Goal: Task Accomplishment & Management: Complete application form

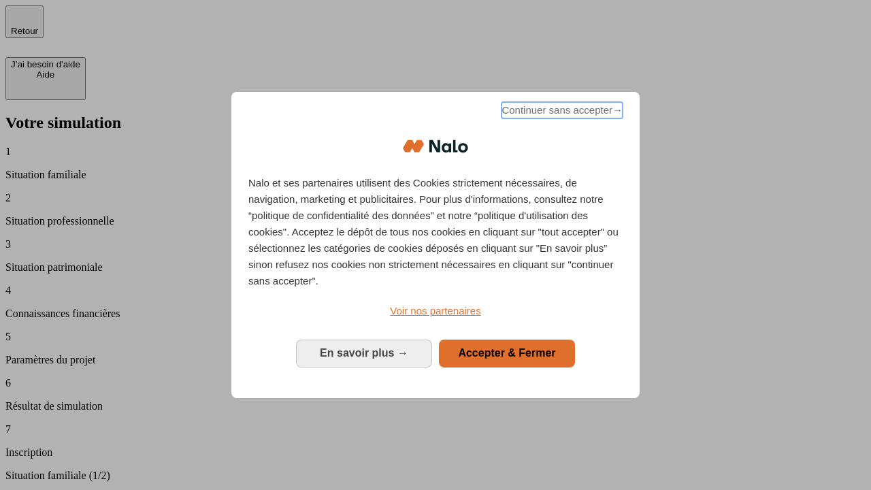
click at [561, 112] on span "Continuer sans accepter →" at bounding box center [562, 110] width 121 height 16
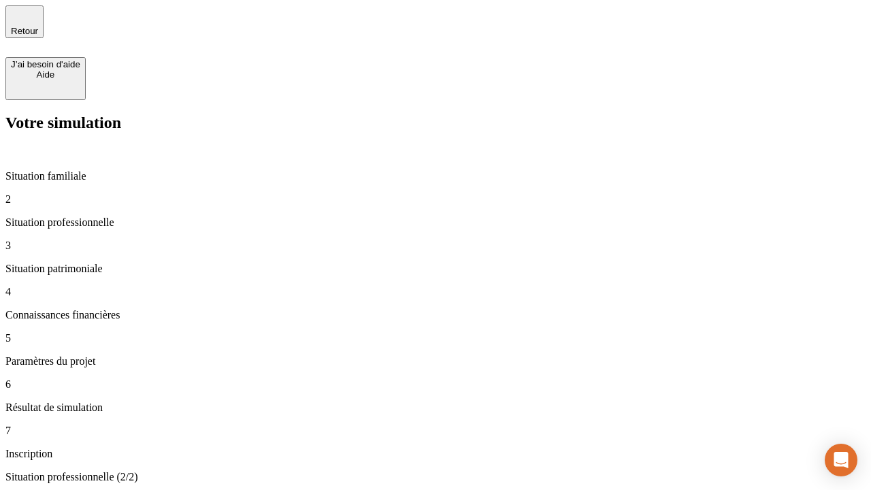
type input "30 000"
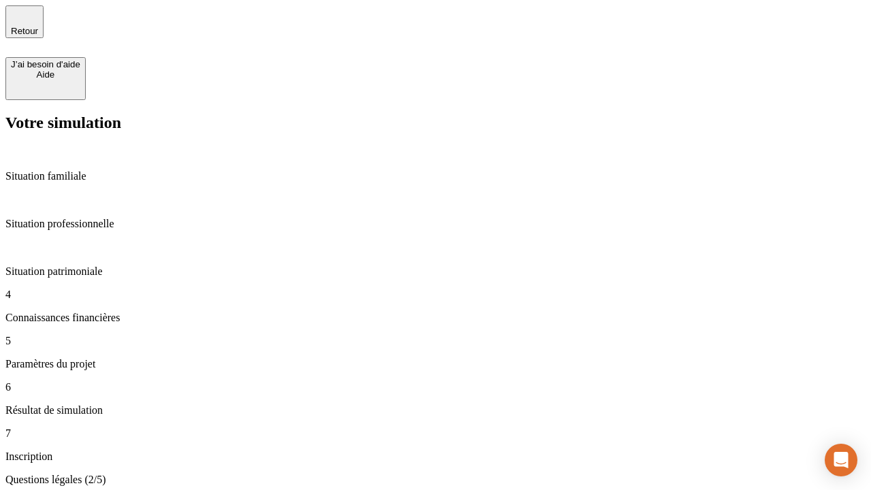
scroll to position [3, 0]
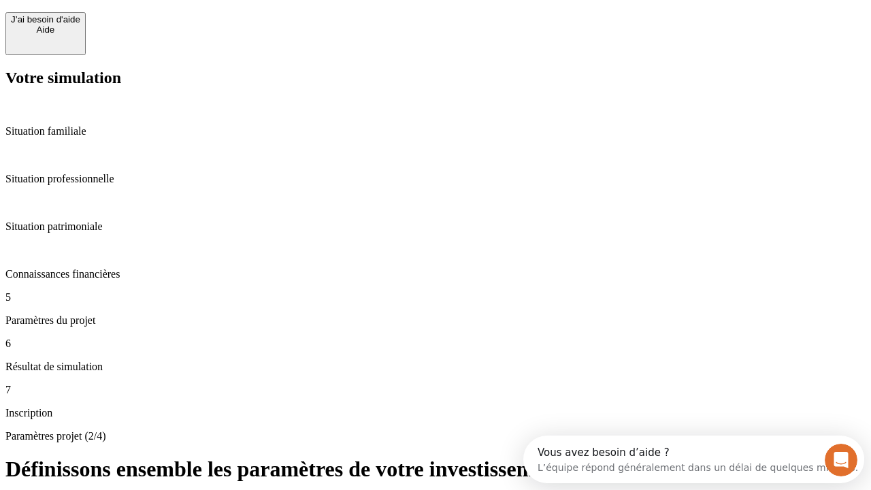
scroll to position [26, 0]
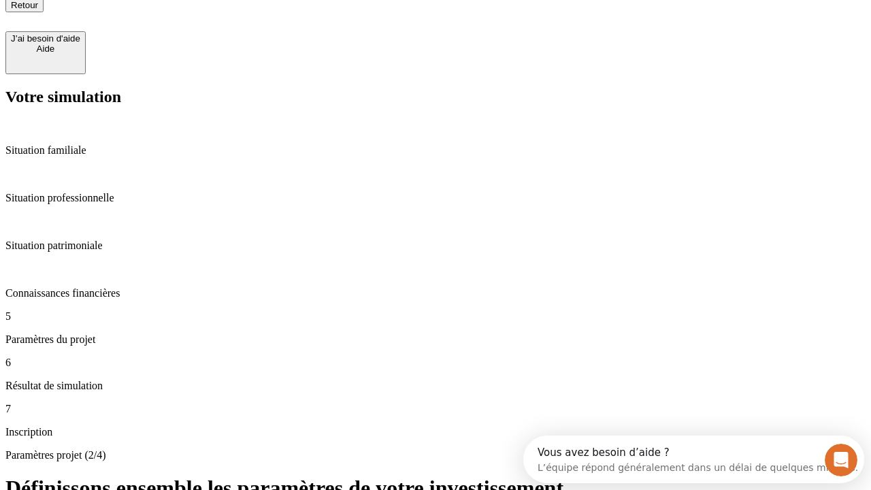
type input "25"
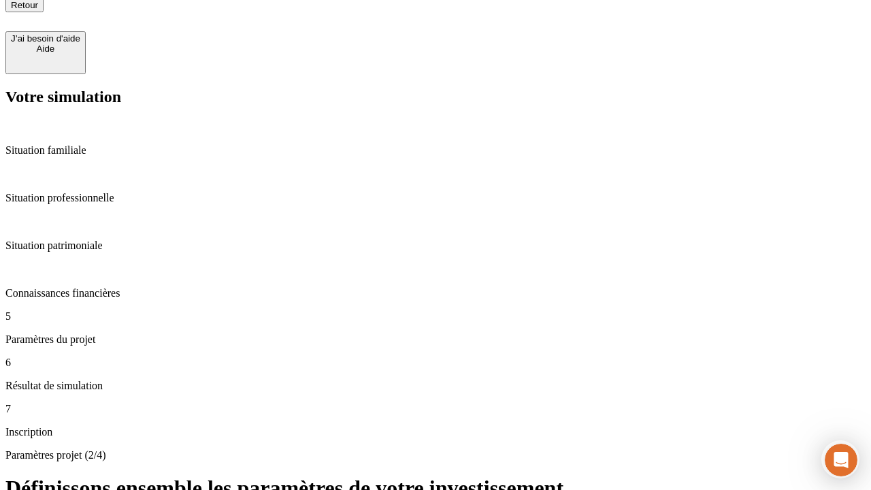
type input "5"
type input "1 000"
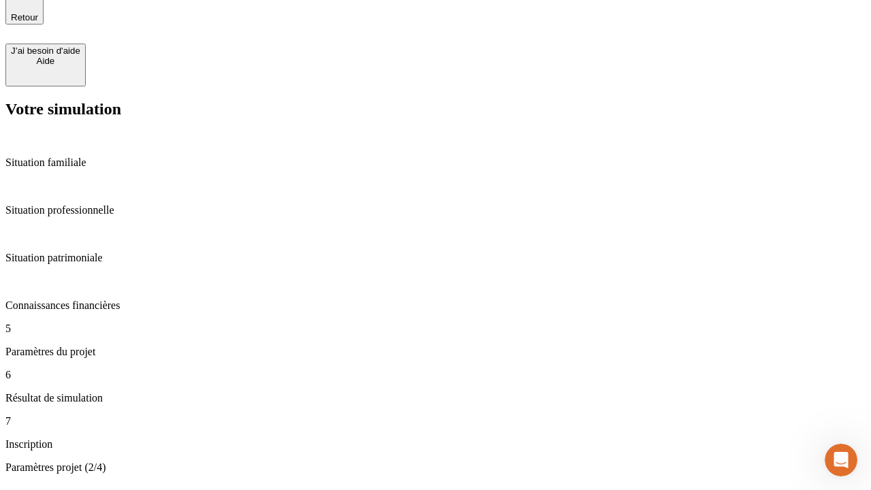
type input "640"
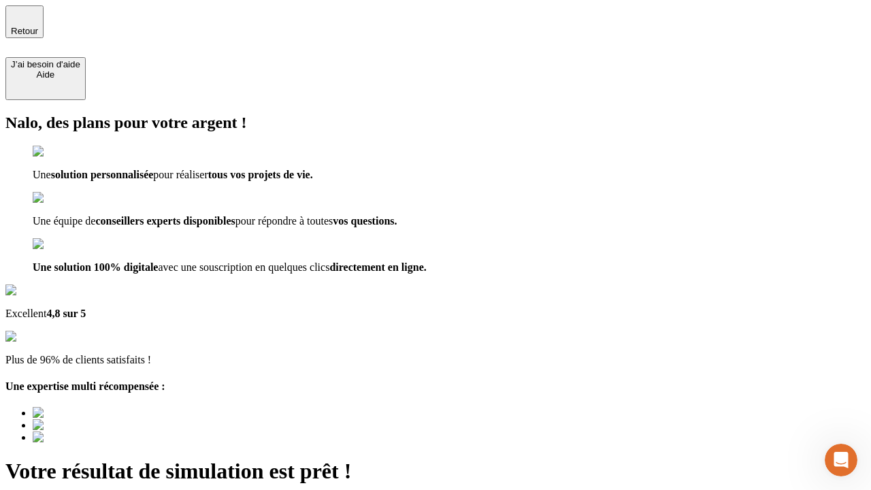
type input "[EMAIL_ADDRESS][PERSON_NAME][DOMAIN_NAME]"
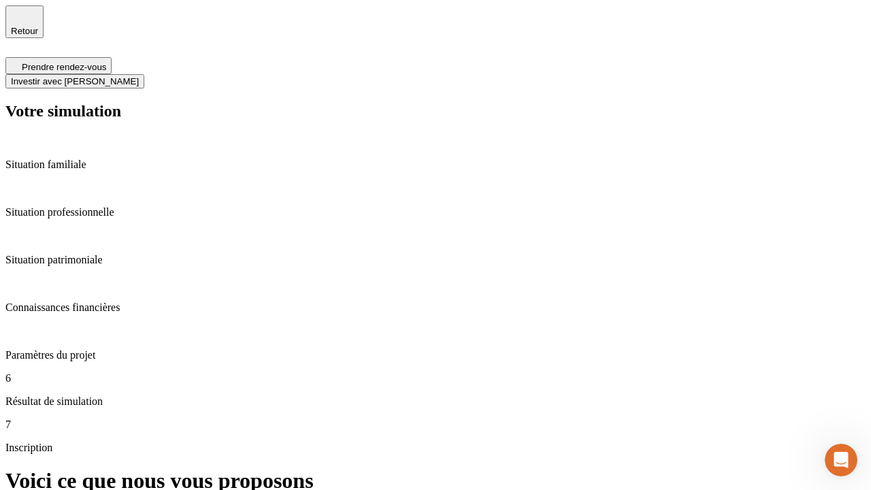
click at [139, 76] on span "Investir avec [PERSON_NAME]" at bounding box center [75, 81] width 128 height 10
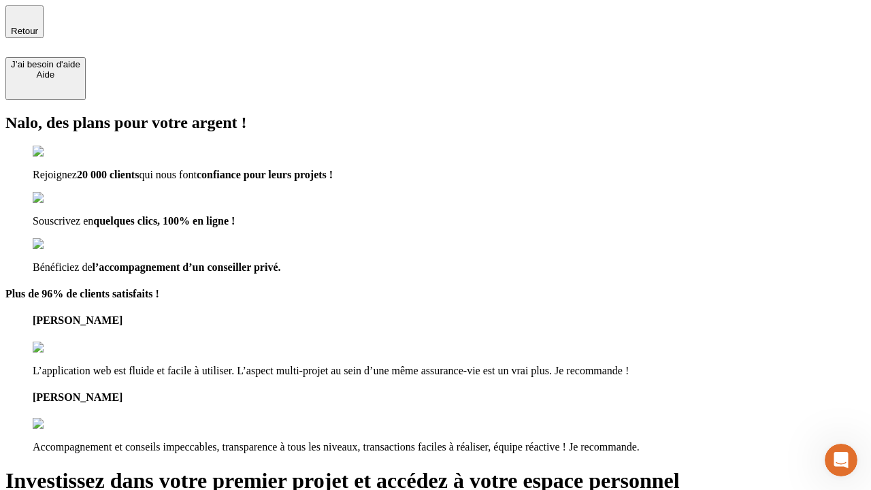
type input "[PERSON_NAME][EMAIL_ADDRESS][DOMAIN_NAME]"
